Goal: Task Accomplishment & Management: Use online tool/utility

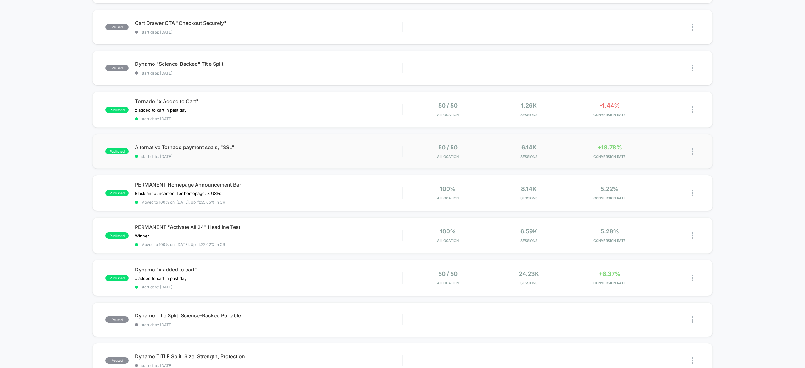
scroll to position [185, 0]
click at [467, 155] on div "50 / 50 Allocation" at bounding box center [448, 152] width 78 height 15
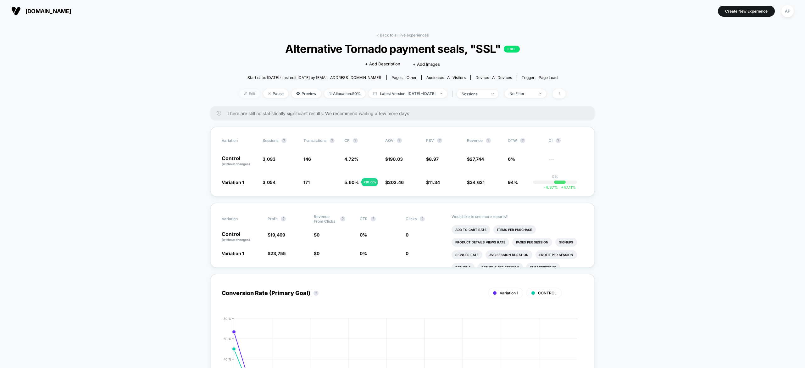
click at [243, 95] on span "Edit" at bounding box center [249, 93] width 21 height 8
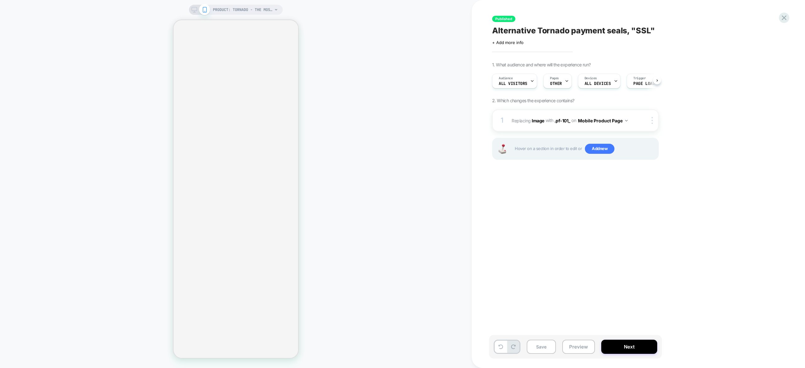
scroll to position [0, 0]
click at [543, 120] on b "Image" at bounding box center [538, 120] width 13 height 5
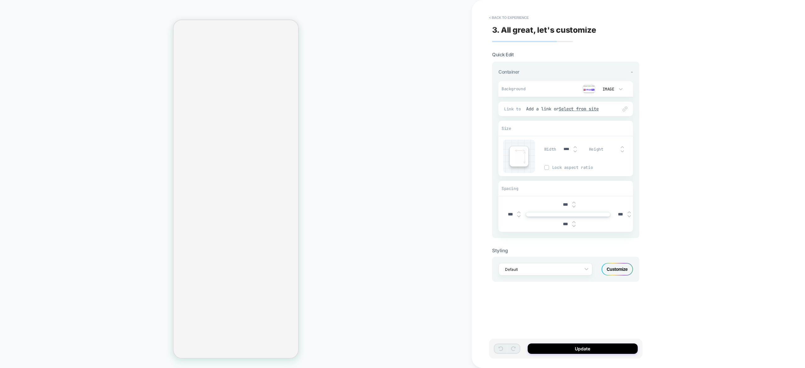
click at [586, 89] on img at bounding box center [589, 88] width 13 height 9
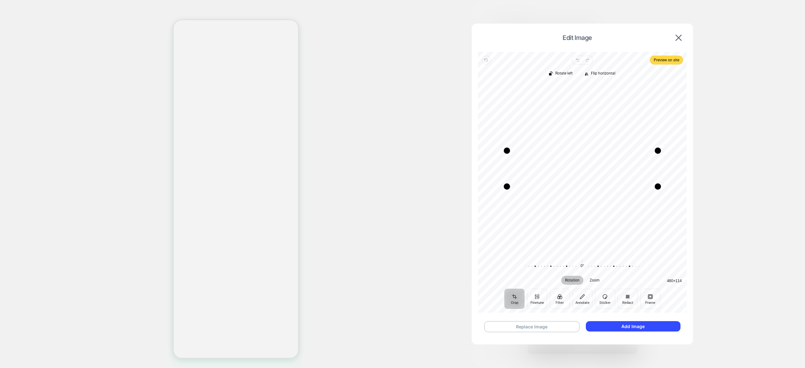
select select "**********"
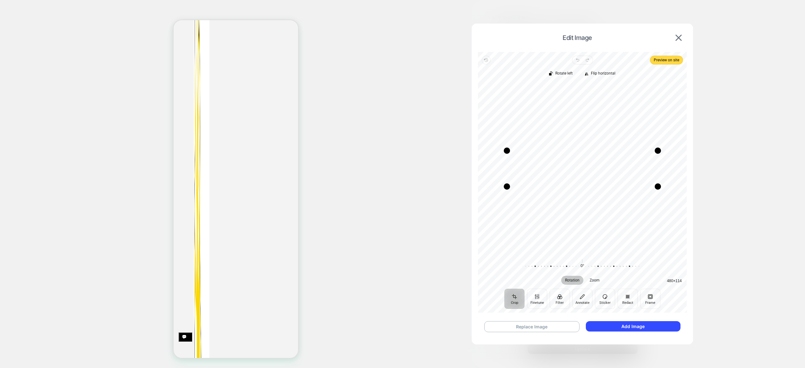
scroll to position [0, 0]
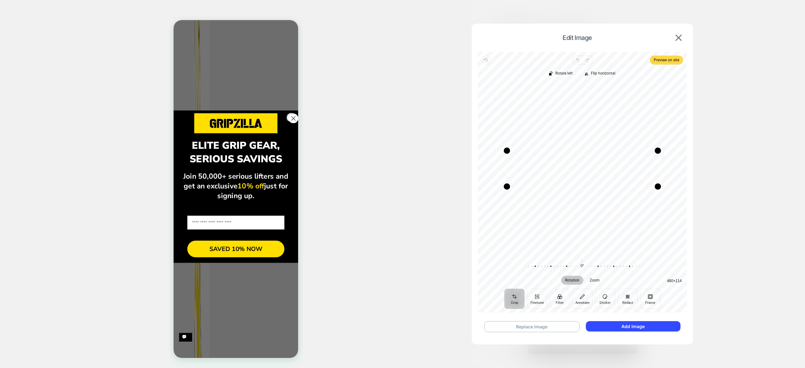
click at [291, 120] on icon "Close dialog" at bounding box center [293, 119] width 4 height 4
